Goal: Navigation & Orientation: Find specific page/section

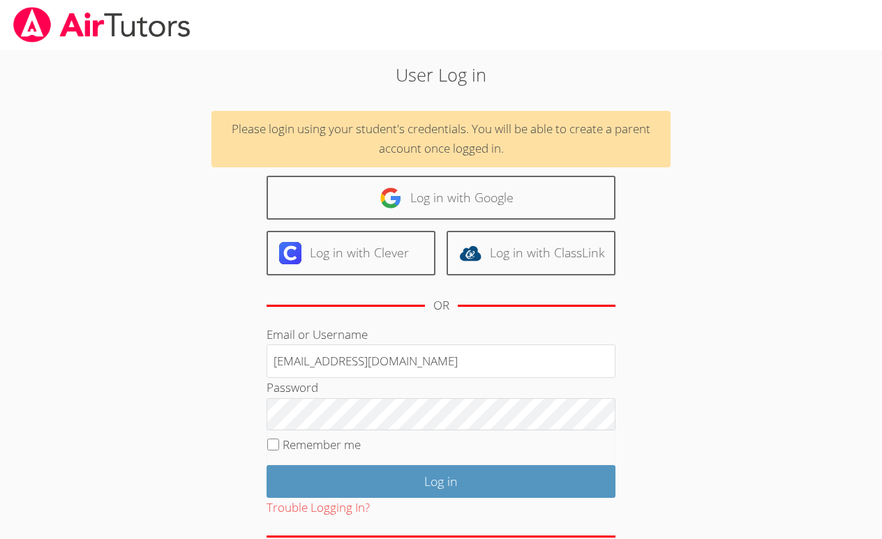
type input "[EMAIL_ADDRESS][DOMAIN_NAME]"
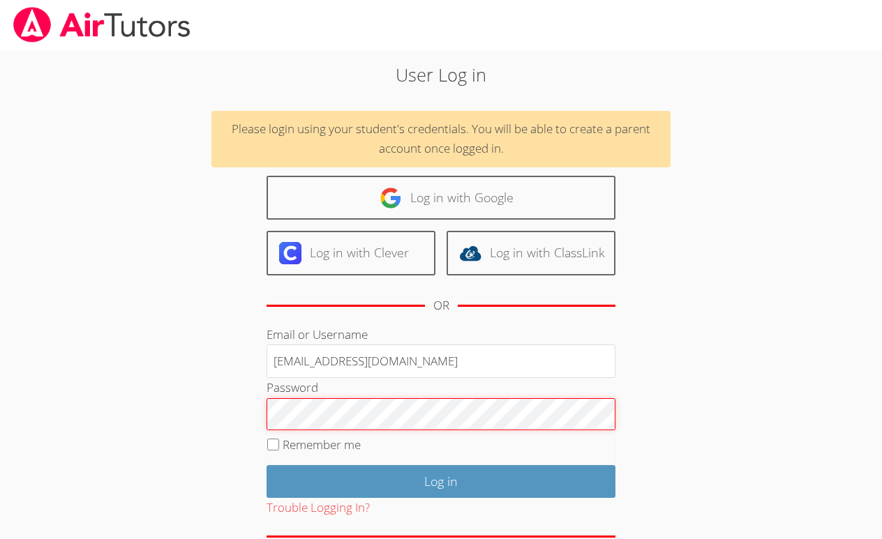
click at [441, 479] on input "Log in" at bounding box center [441, 481] width 349 height 33
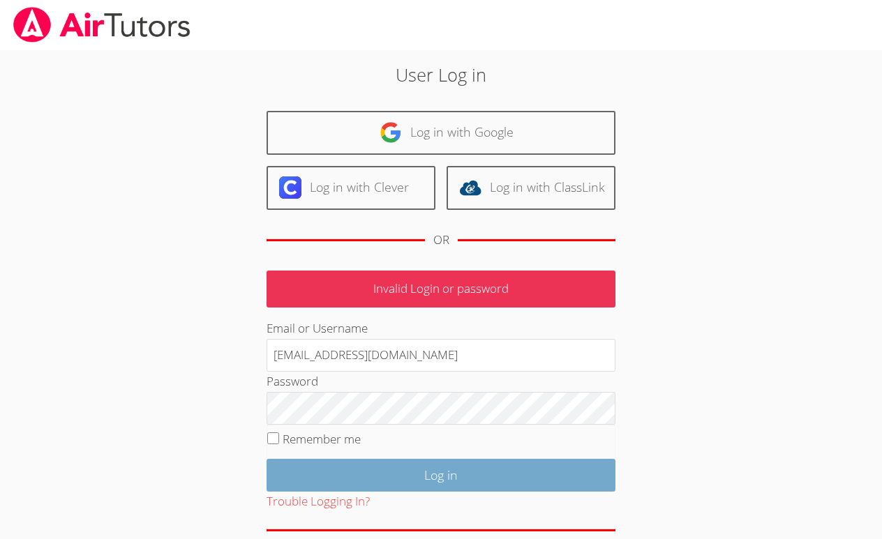
click at [373, 470] on input "Log in" at bounding box center [441, 475] width 349 height 33
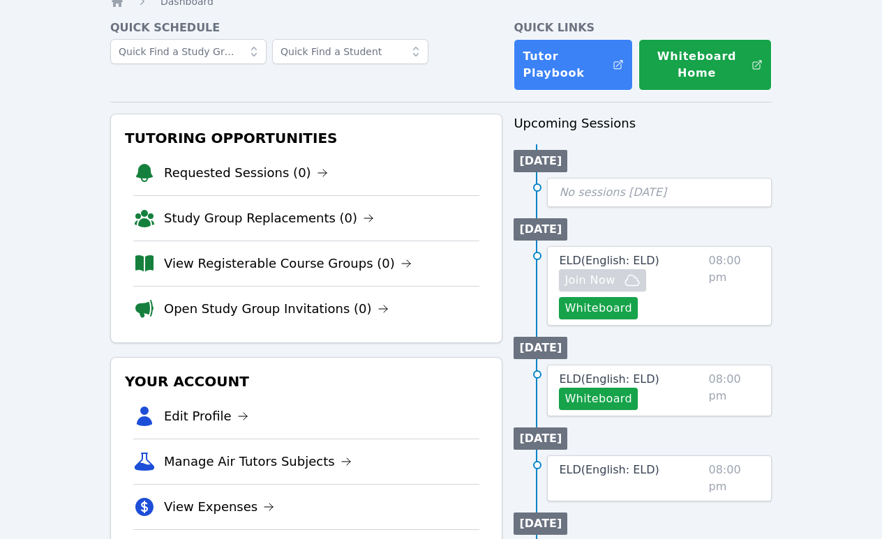
scroll to position [28, 0]
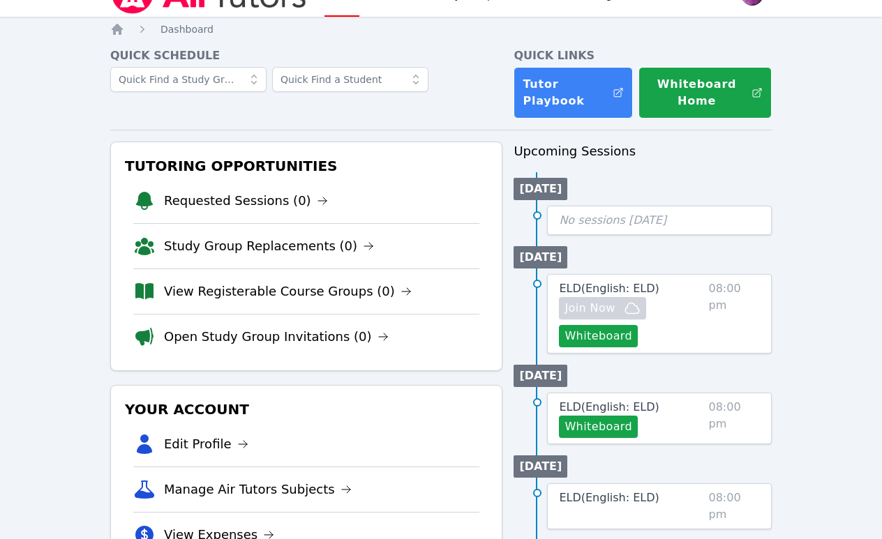
drag, startPoint x: 233, startPoint y: 198, endPoint x: 288, endPoint y: 136, distance: 83.0
click at [235, 195] on link "Requested Sessions (0)" at bounding box center [246, 201] width 164 height 20
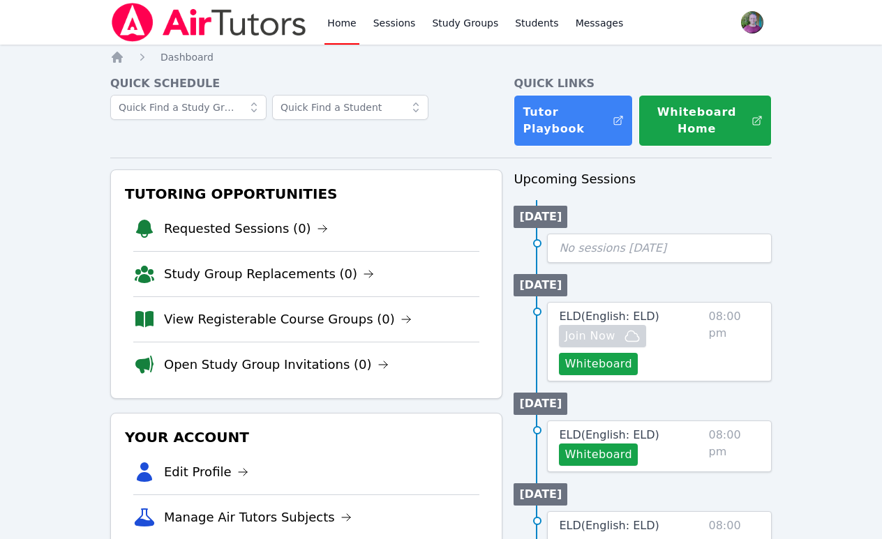
scroll to position [28, 0]
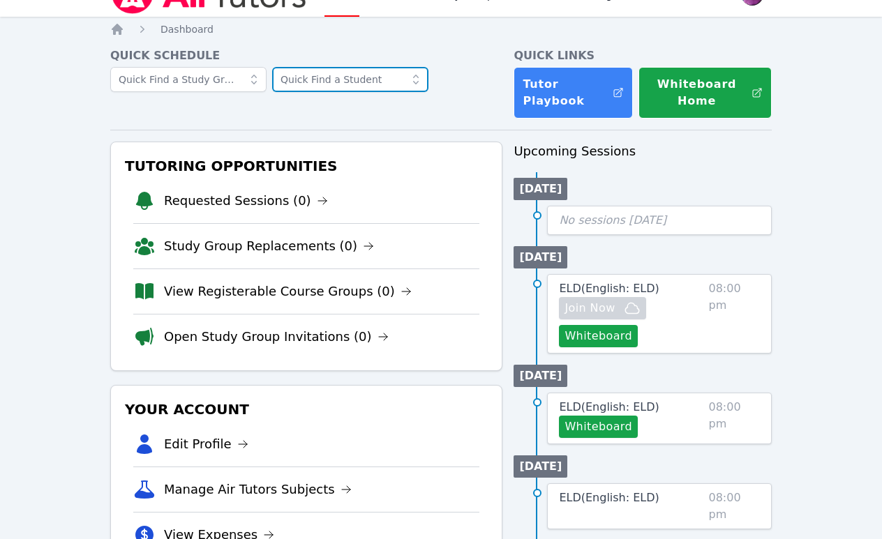
click at [318, 82] on input "text" at bounding box center [350, 79] width 156 height 25
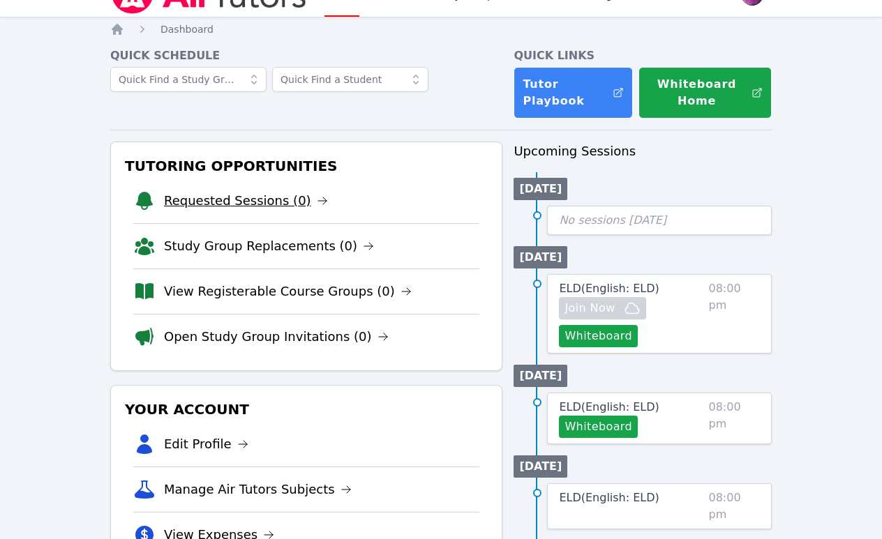
click at [223, 195] on link "Requested Sessions (0)" at bounding box center [246, 201] width 164 height 20
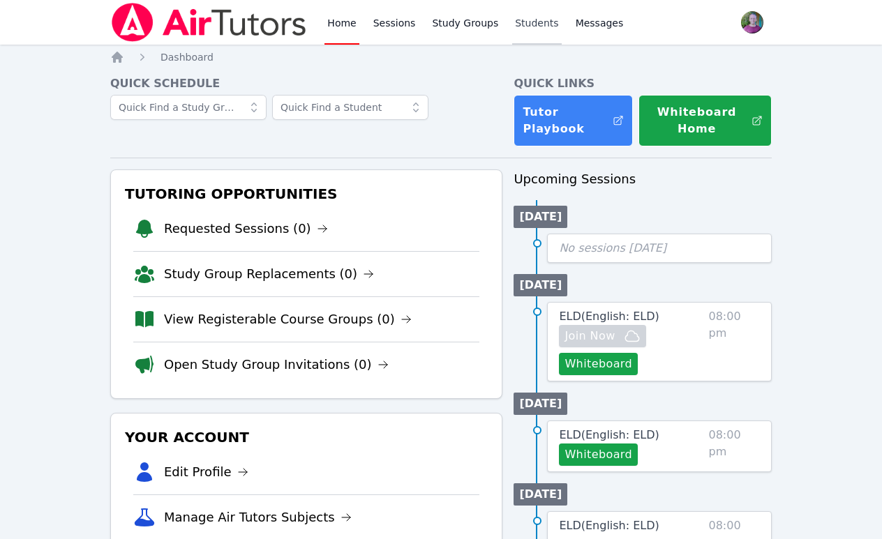
click at [534, 19] on link "Students" at bounding box center [536, 22] width 49 height 45
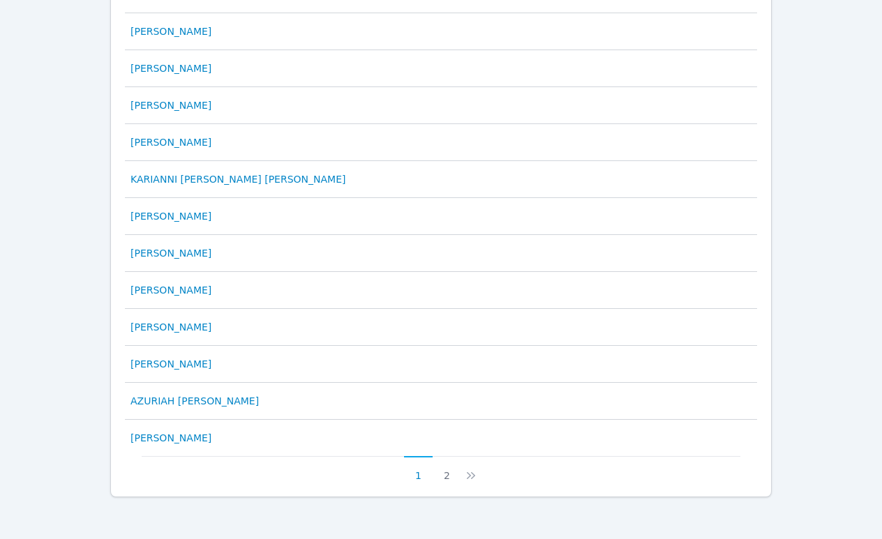
scroll to position [673, 0]
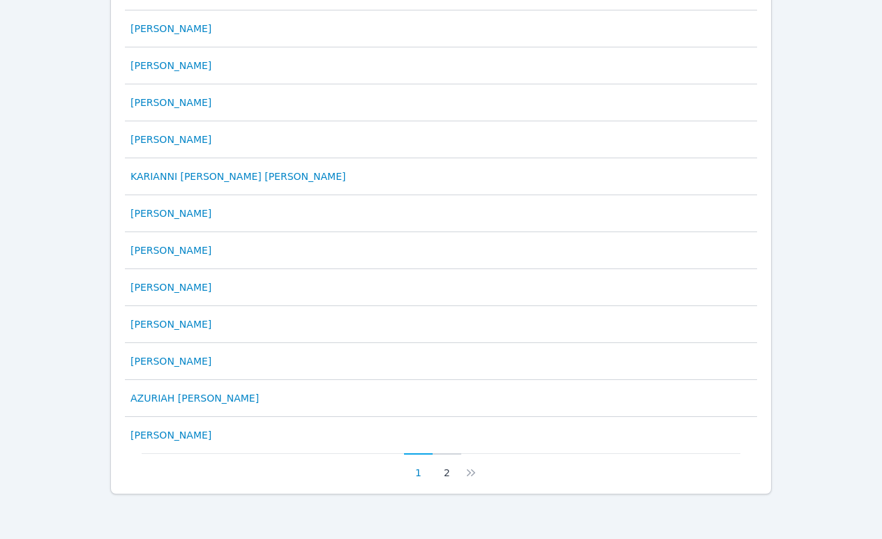
click at [446, 472] on button "2" at bounding box center [447, 467] width 29 height 27
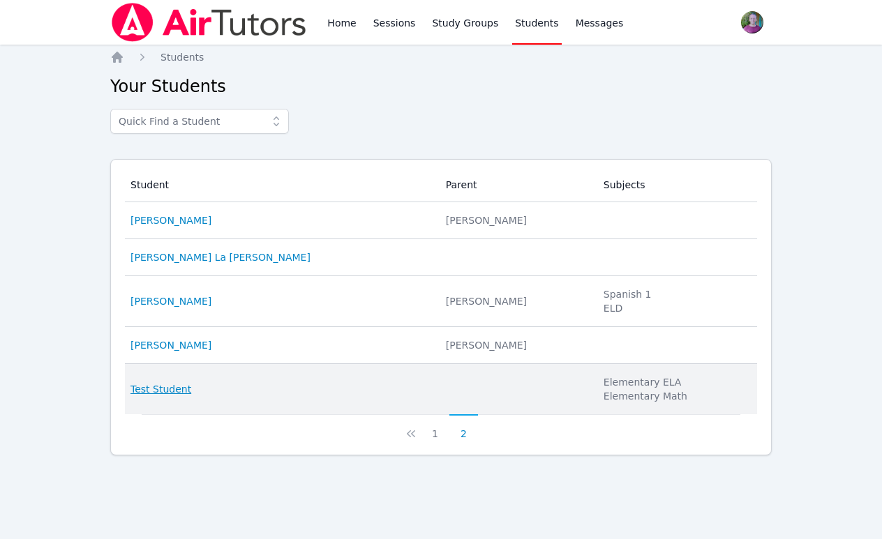
click at [154, 389] on link "Test Student" at bounding box center [160, 389] width 61 height 14
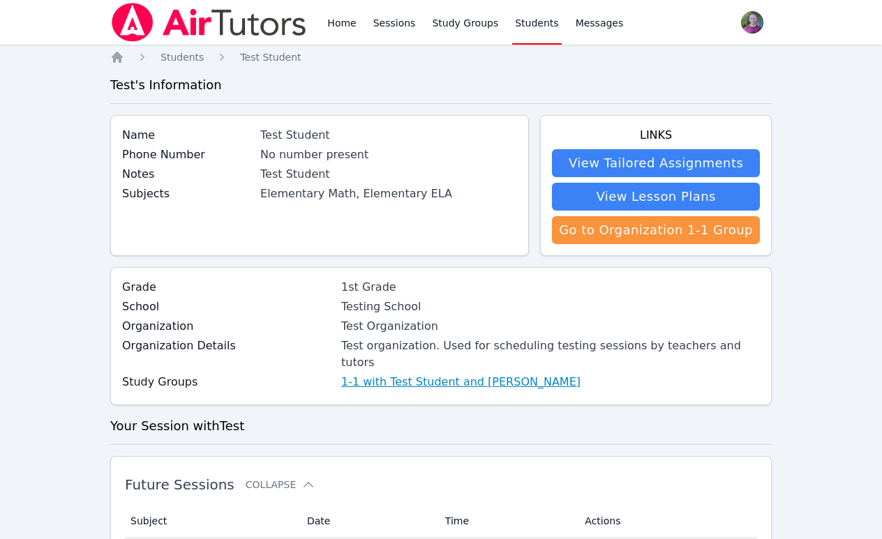
click at [499, 374] on link "1-1 with Test Student and Michael Kurtz" at bounding box center [460, 382] width 239 height 17
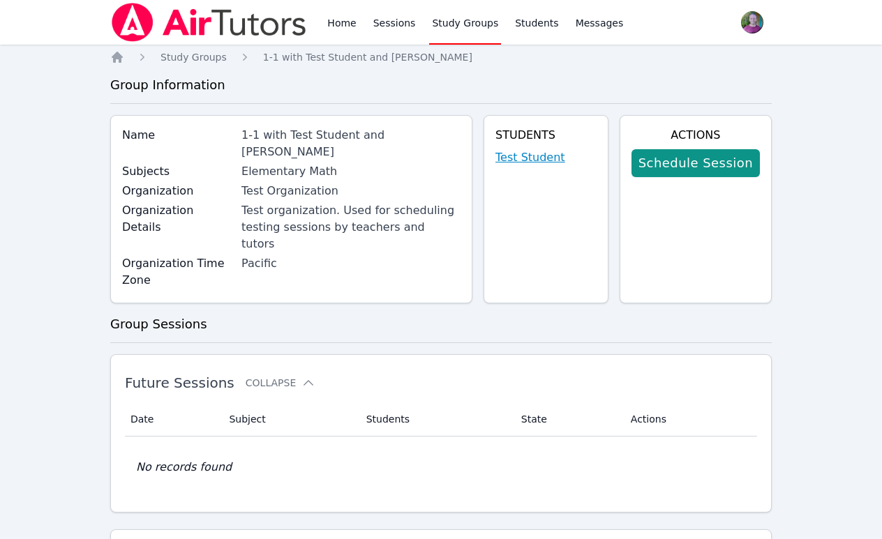
click at [527, 160] on link "Test Student" at bounding box center [530, 157] width 70 height 17
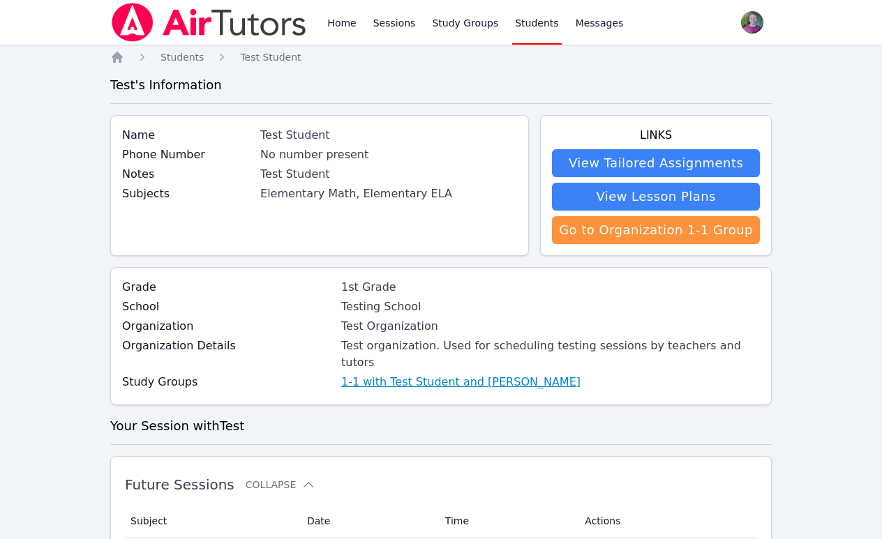
click at [387, 374] on link "1-1 with Test Student and Michael Kurtz" at bounding box center [460, 382] width 239 height 17
